Goal: Browse casually: Explore the website without a specific task or goal

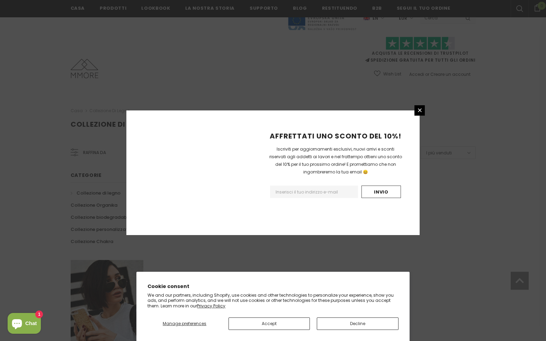
scroll to position [368, 0]
